Goal: Information Seeking & Learning: Understand process/instructions

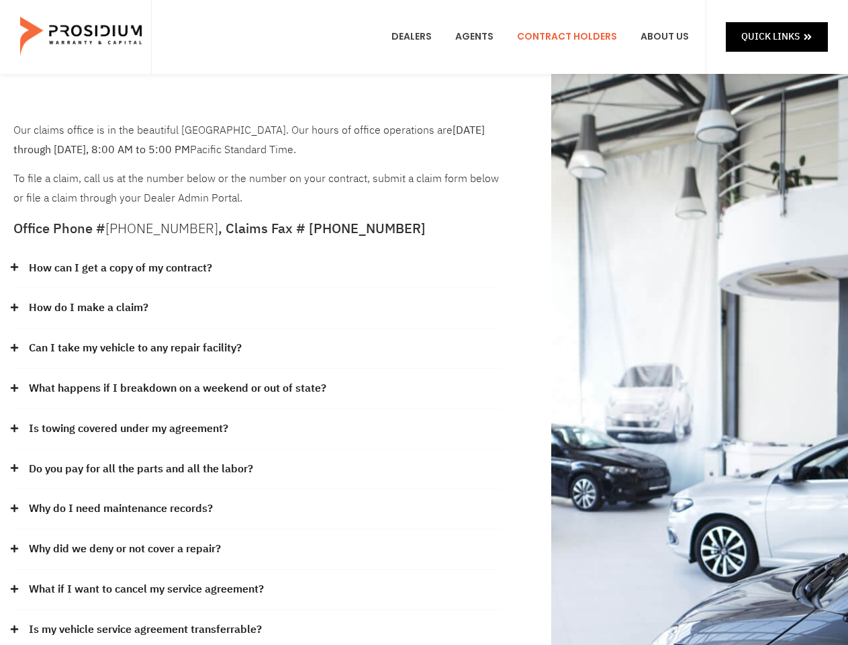
click at [424, 322] on div "How do I make a claim?" at bounding box center [256, 308] width 487 height 40
click at [257, 269] on div "How can I get a copy of my contract?" at bounding box center [256, 268] width 487 height 40
click at [120, 268] on link "How can I get a copy of my contract?" at bounding box center [120, 267] width 183 height 19
click at [257, 308] on div "How do I make a claim?" at bounding box center [256, 308] width 487 height 40
click at [88, 308] on link "How do I make a claim?" at bounding box center [89, 307] width 120 height 19
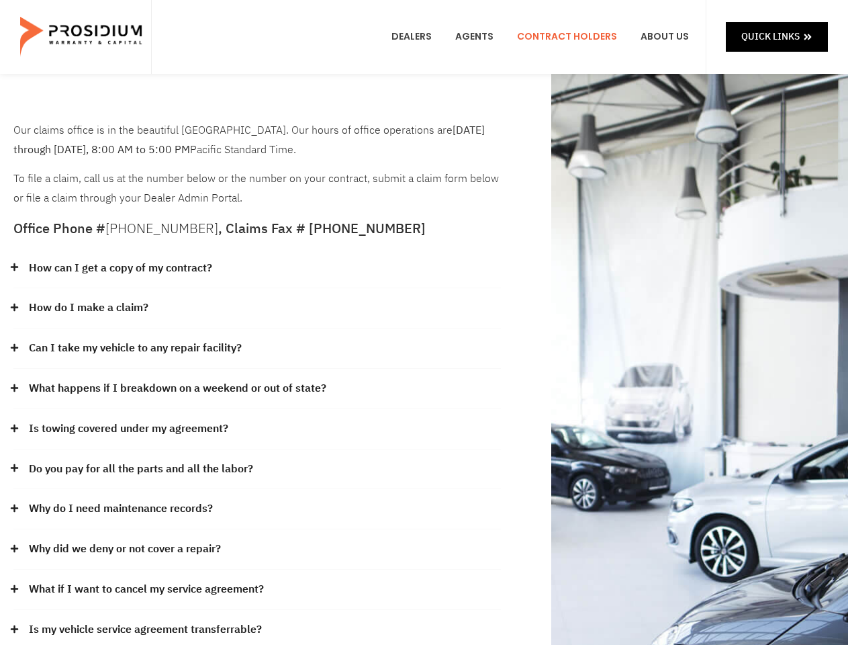
click at [257, 348] on div "Can I take my vehicle to any repair facility?" at bounding box center [256, 348] width 487 height 40
click at [136, 348] on link "Can I take my vehicle to any repair facility?" at bounding box center [135, 347] width 213 height 19
click at [257, 389] on link "What happens if I breakdown on a weekend or out of state?" at bounding box center [177, 388] width 297 height 19
click at [176, 388] on link "What happens if I breakdown on a weekend or out of state?" at bounding box center [177, 388] width 297 height 19
click at [257, 429] on div "Is towing covered under my agreement?" at bounding box center [256, 429] width 487 height 40
